Goal: Task Accomplishment & Management: Complete application form

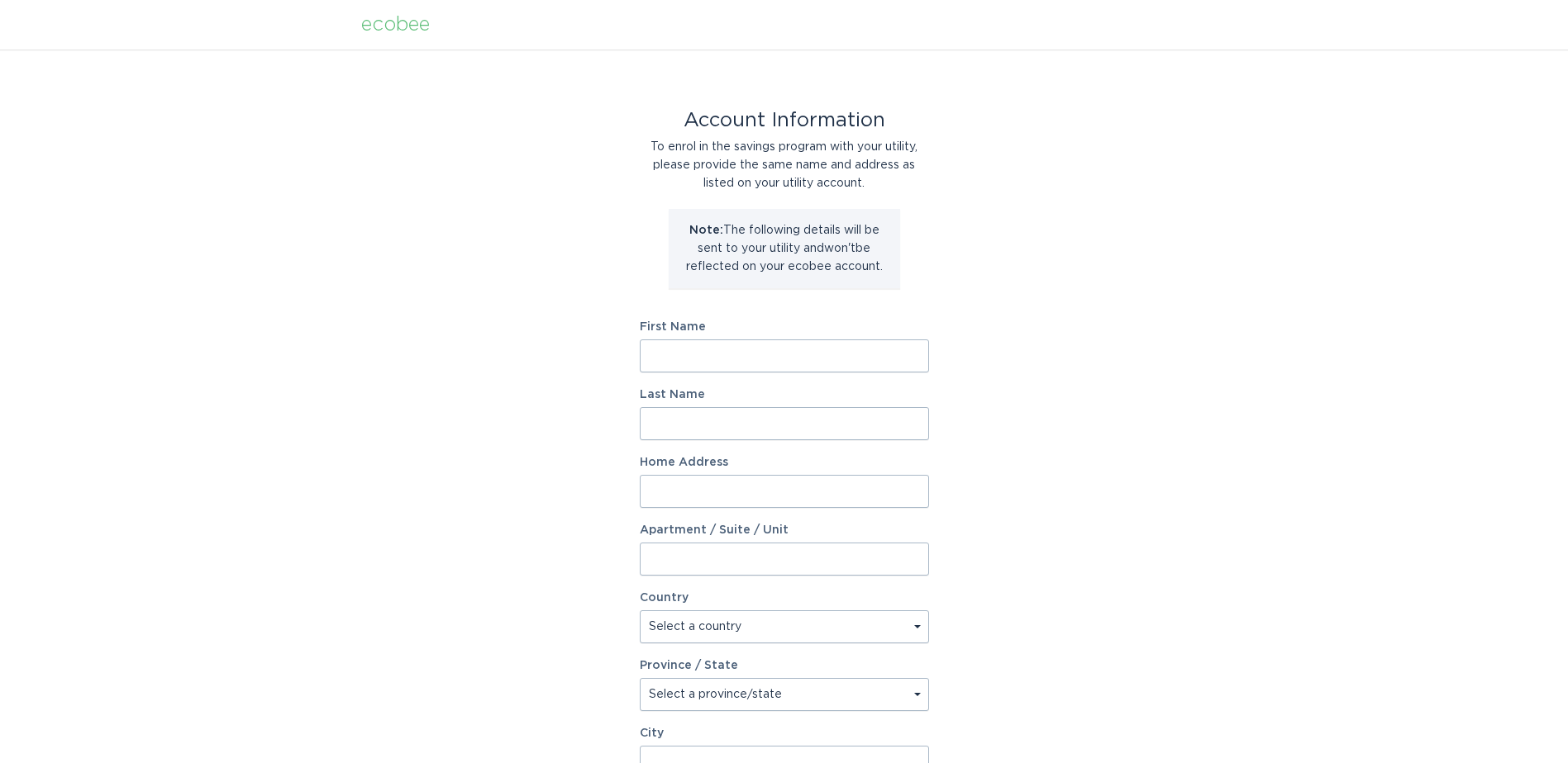
click at [688, 346] on input "First Name" at bounding box center [784, 356] width 289 height 33
type input "[PERSON_NAME]"
type input "[STREET_ADDRESS]"
select select "US"
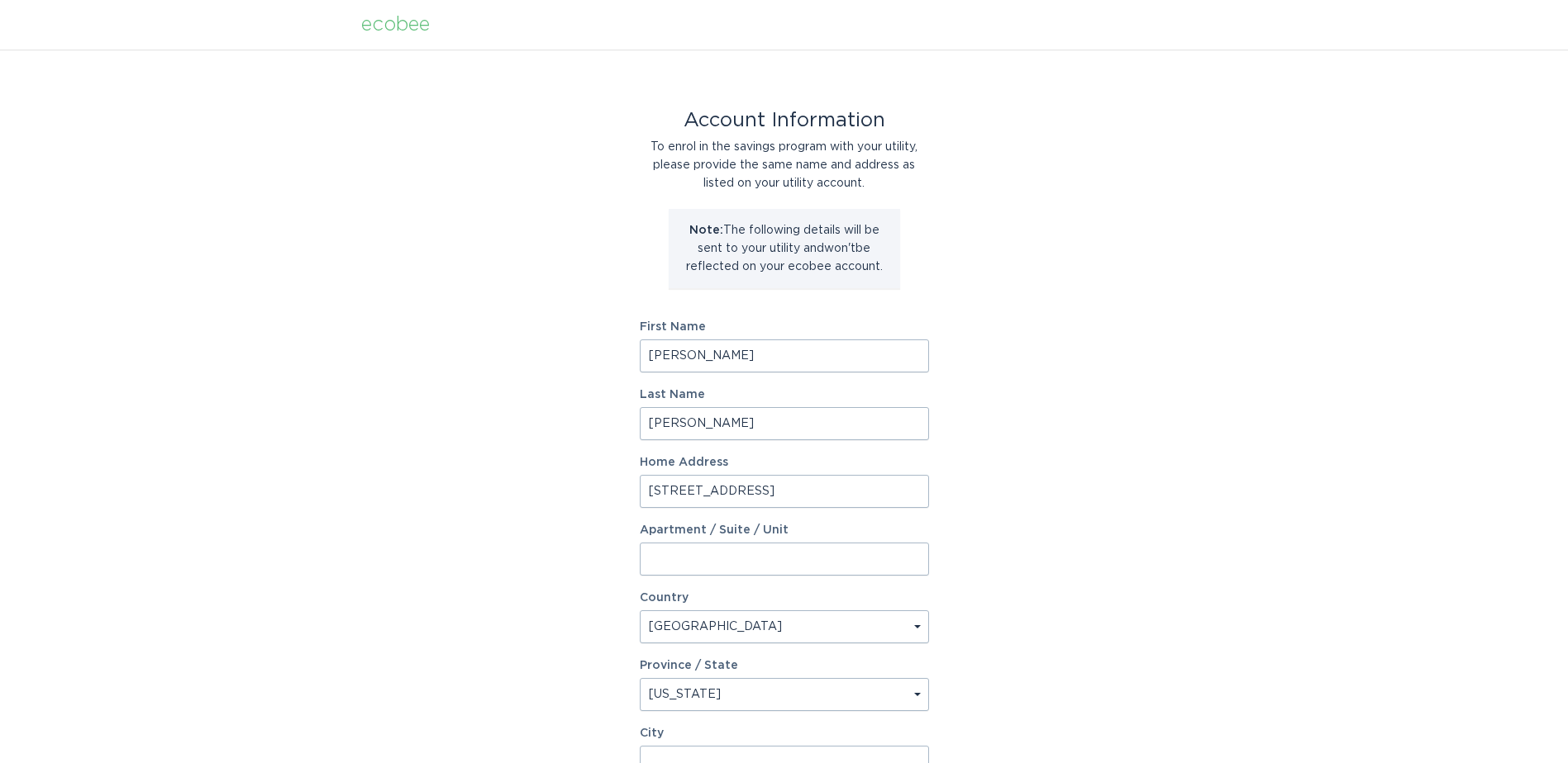
click at [910, 695] on select "Select a province/state [US_STATE] [US_STATE] [US_STATE] [US_STATE] [US_STATE] …" at bounding box center [784, 695] width 289 height 33
select select "AZ"
click at [640, 679] on select "Select a province/state [US_STATE] [US_STATE] [US_STATE] [US_STATE] [US_STATE] …" at bounding box center [784, 695] width 289 height 33
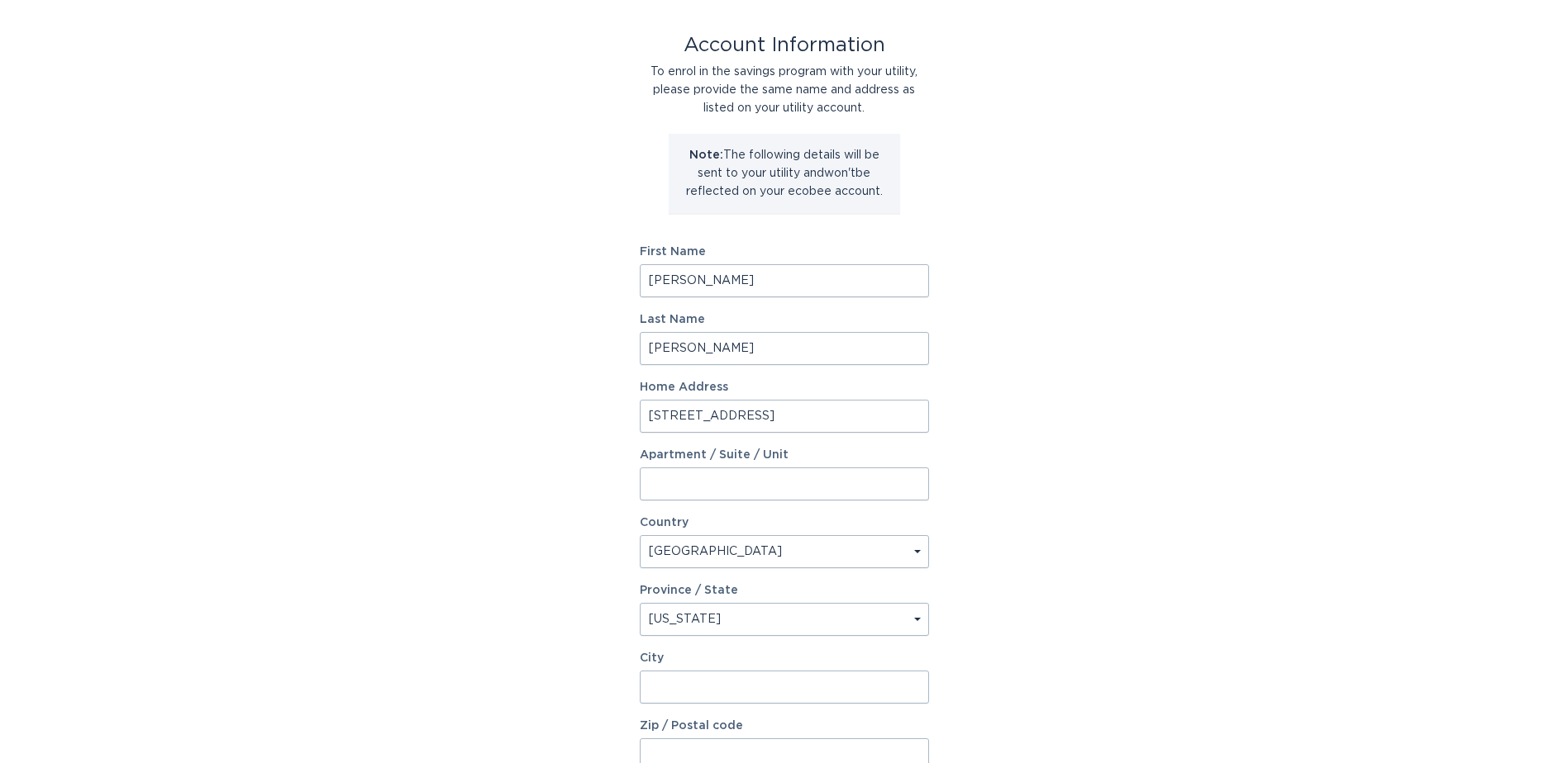
scroll to position [165, 0]
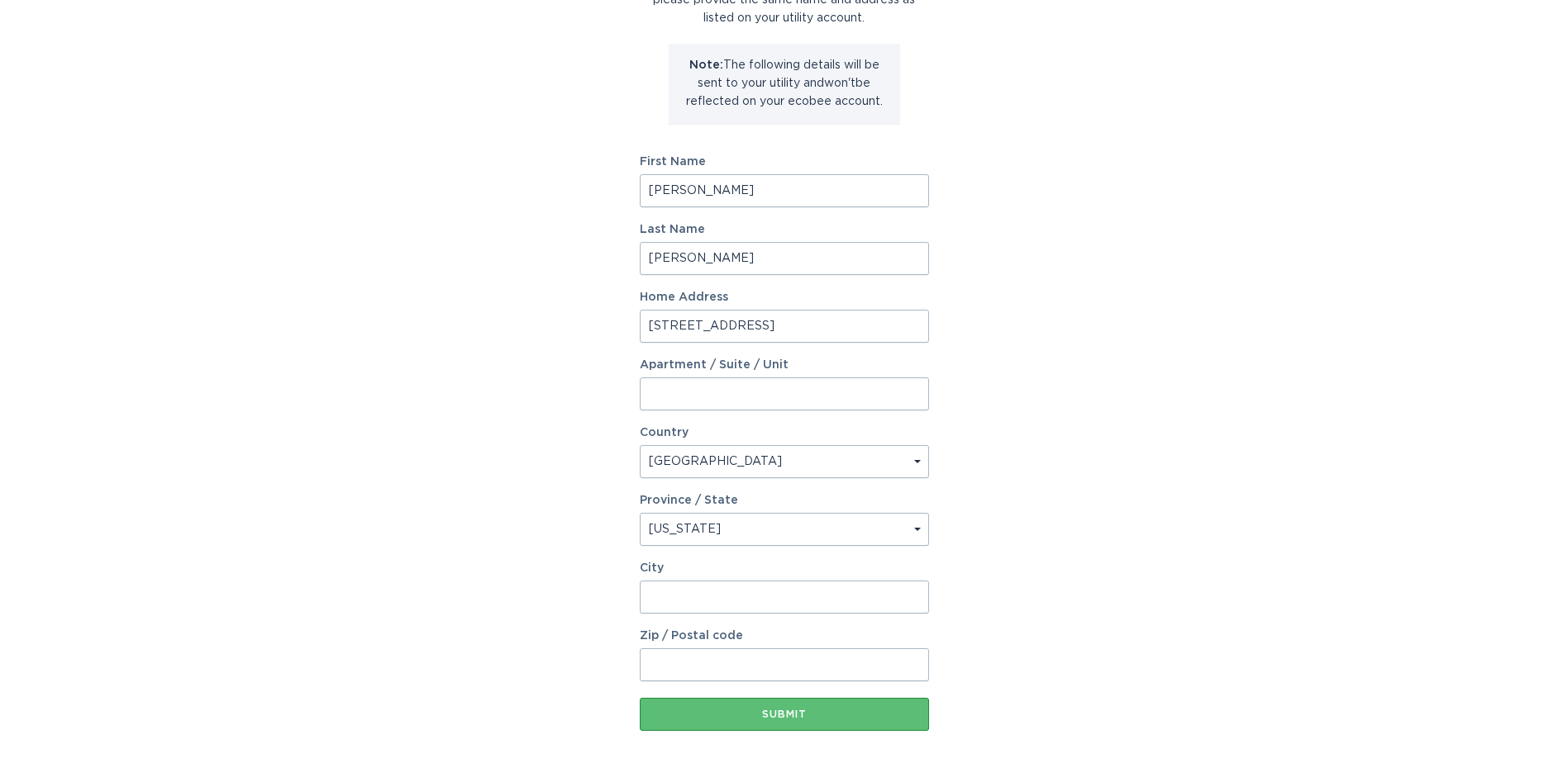
click at [727, 603] on input "City" at bounding box center [784, 598] width 289 height 33
type input "mesa"
click at [640, 698] on button "Submit" at bounding box center [784, 715] width 289 height 33
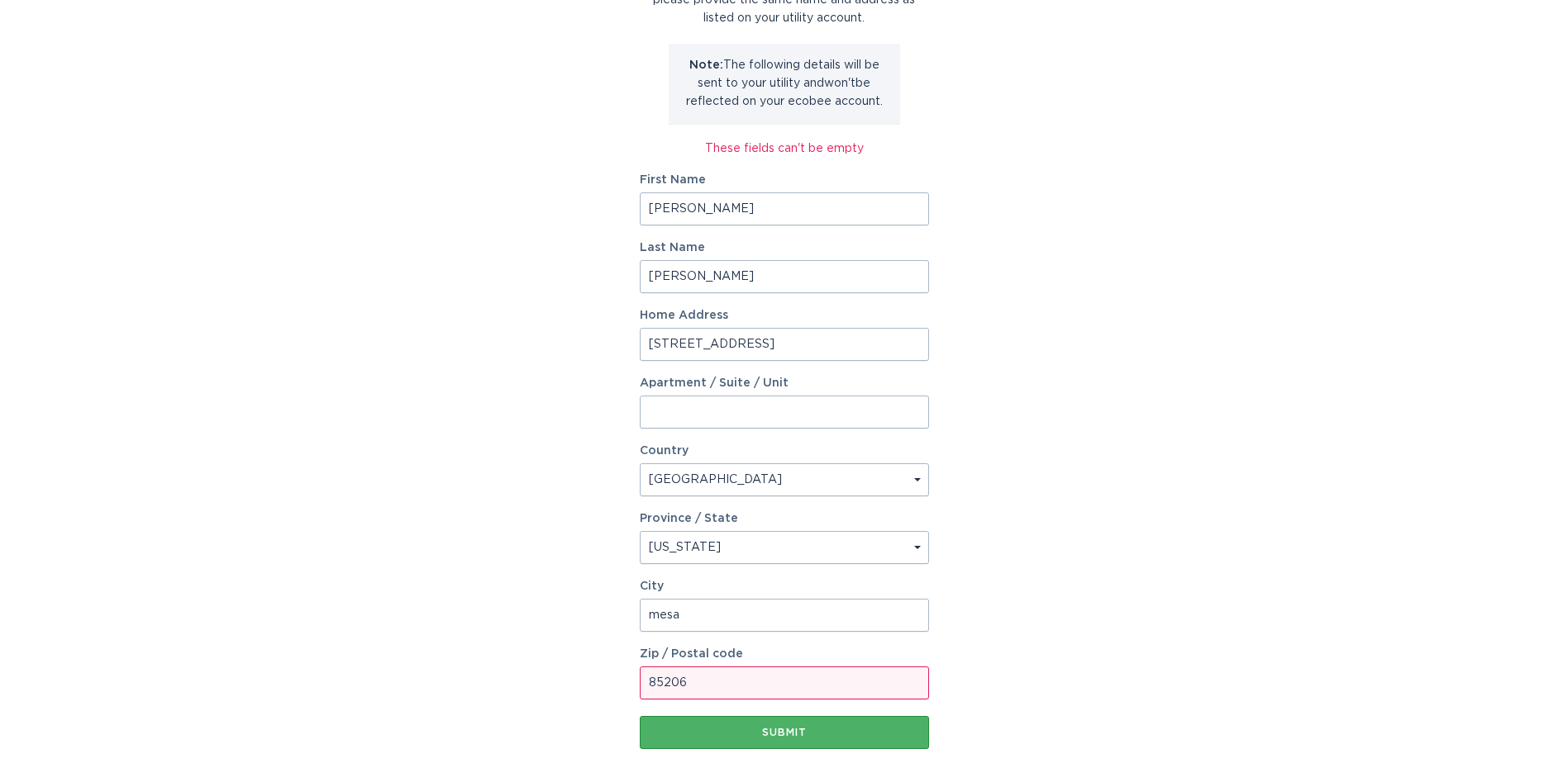
type input "85206"
click at [754, 721] on button "Submit" at bounding box center [784, 733] width 289 height 33
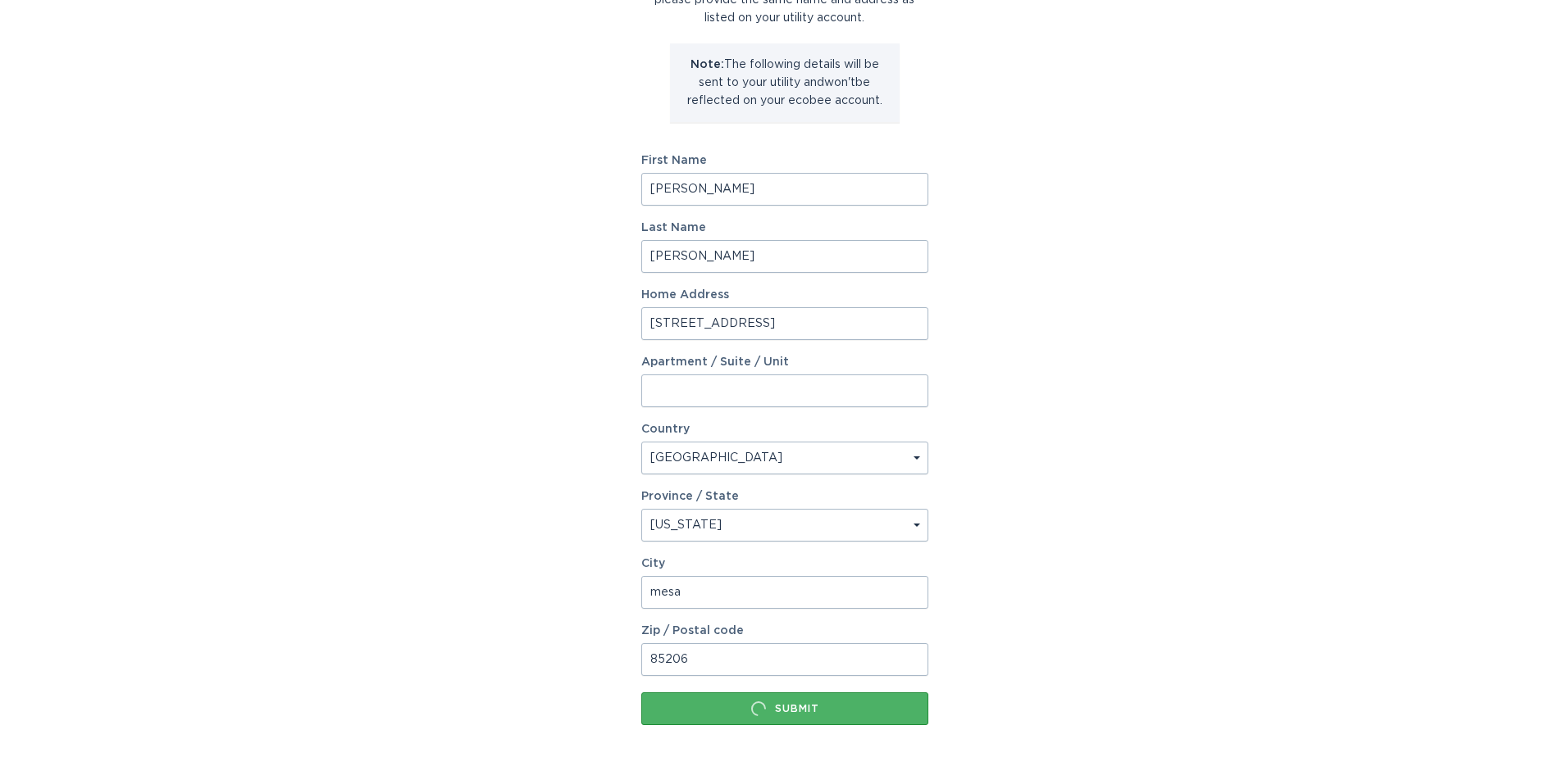
scroll to position [0, 0]
